Goal: Task Accomplishment & Management: Use online tool/utility

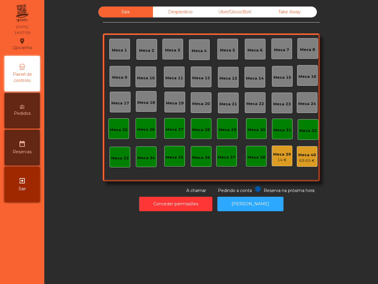
click at [304, 170] on div "Mesa 1 Mesa 2 Mesa 3 Mesa 4 Mesa 5 Mesa 6 Mesa 7 Mesa 8 Mesa 9 Mesa 10 [GEOGRAP…" at bounding box center [211, 107] width 217 height 148
click at [284, 160] on div "14 €" at bounding box center [282, 160] width 18 height 6
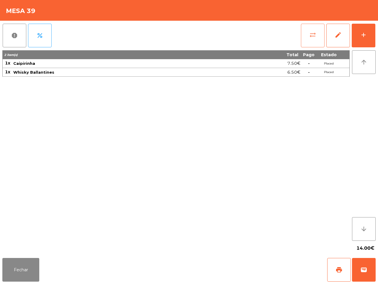
click at [315, 36] on span "sync_alt" at bounding box center [312, 34] width 7 height 7
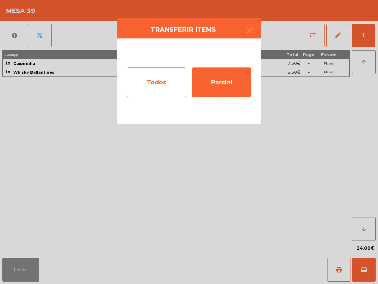
click at [167, 70] on div "Todos" at bounding box center [156, 82] width 59 height 30
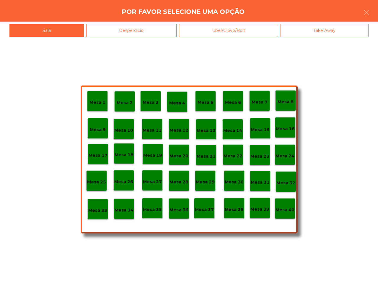
click at [288, 211] on p "Mesa 40" at bounding box center [285, 209] width 19 height 7
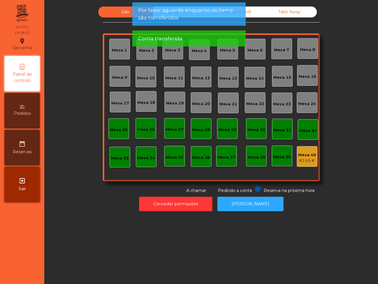
click at [181, 8] on span "Por favor aguarde enquanto os items são transferidos" at bounding box center [189, 13] width 102 height 15
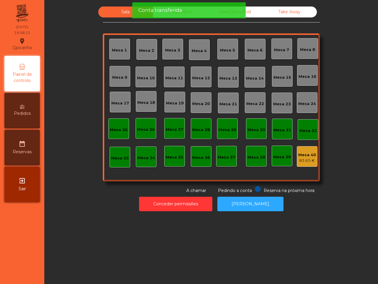
click at [175, 15] on div "Conta transferida" at bounding box center [188, 10] width 113 height 16
click at [185, 15] on div "Conta transferida" at bounding box center [188, 10] width 113 height 16
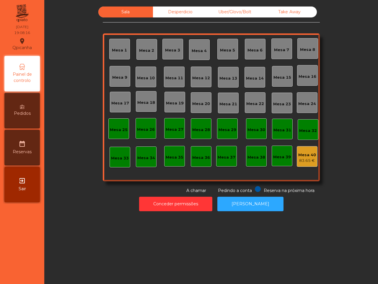
click at [185, 15] on div "Desperdicio" at bounding box center [180, 11] width 55 height 11
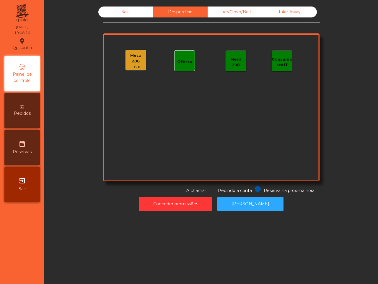
click at [230, 8] on div "Uber/Glovo/Bolt" at bounding box center [235, 11] width 55 height 11
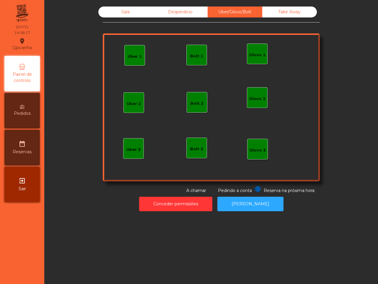
click at [283, 11] on div "Take Away" at bounding box center [289, 11] width 55 height 11
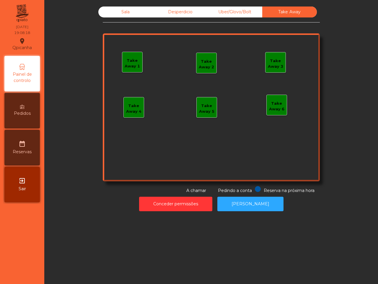
drag, startPoint x: 184, startPoint y: 12, endPoint x: 126, endPoint y: 14, distance: 57.3
click at [126, 14] on div "Sala" at bounding box center [125, 11] width 55 height 11
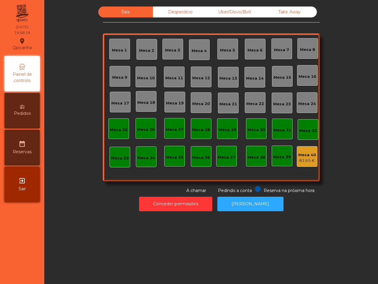
click at [126, 14] on div "Sala" at bounding box center [125, 11] width 55 height 11
click at [175, 12] on div "Desperdicio" at bounding box center [180, 11] width 55 height 11
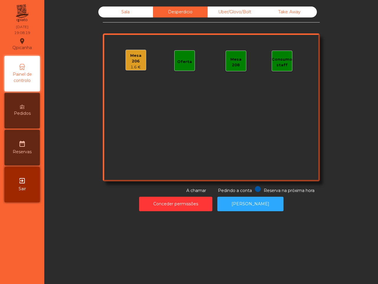
click at [133, 12] on div "Sala" at bounding box center [125, 11] width 55 height 11
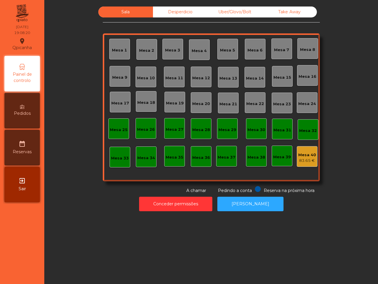
click at [163, 28] on div "Sala Desperdicio Uber/Glovo/Bolt Take Away Mesa 1 Mesa 2 Mesa 3 Mesa 4 [GEOGRAP…" at bounding box center [211, 99] width 217 height 187
